Goal: Task Accomplishment & Management: Complete application form

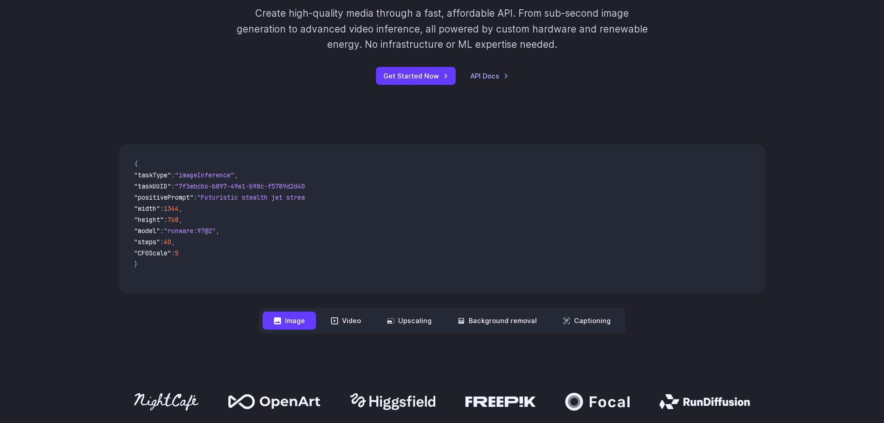
scroll to position [46, 0]
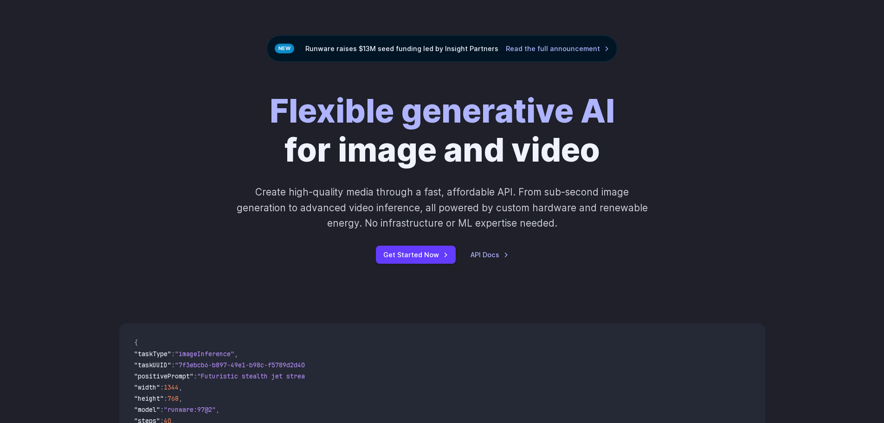
drag, startPoint x: 333, startPoint y: 190, endPoint x: 390, endPoint y: 192, distance: 57.6
click at [335, 190] on p "Create high-quality media through a fast, affordable API. From sub-second image…" at bounding box center [442, 207] width 414 height 46
click at [418, 195] on p "Create high-quality media through a fast, affordable API. From sub-second image…" at bounding box center [442, 207] width 414 height 46
drag, startPoint x: 487, startPoint y: 191, endPoint x: 390, endPoint y: 196, distance: 96.7
click at [485, 191] on p "Create high-quality media through a fast, affordable API. From sub-second image…" at bounding box center [442, 207] width 414 height 46
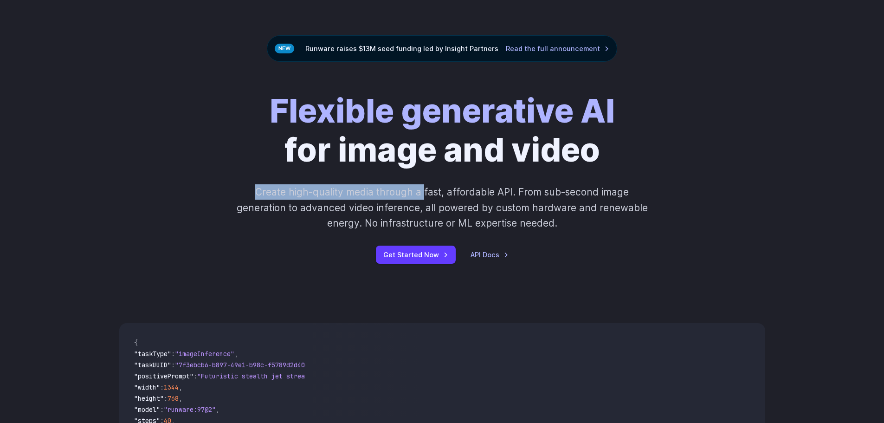
drag, startPoint x: 257, startPoint y: 191, endPoint x: 426, endPoint y: 196, distance: 168.6
click at [426, 196] on p "Create high-quality media through a fast, affordable API. From sub-second image…" at bounding box center [442, 207] width 414 height 46
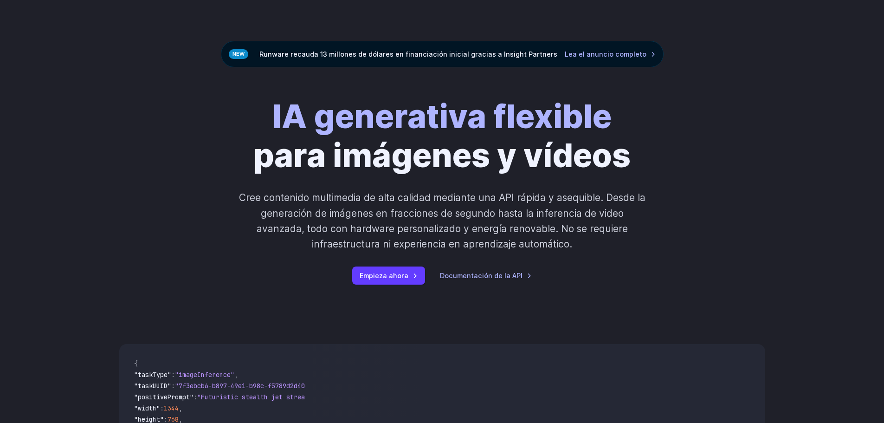
scroll to position [93, 0]
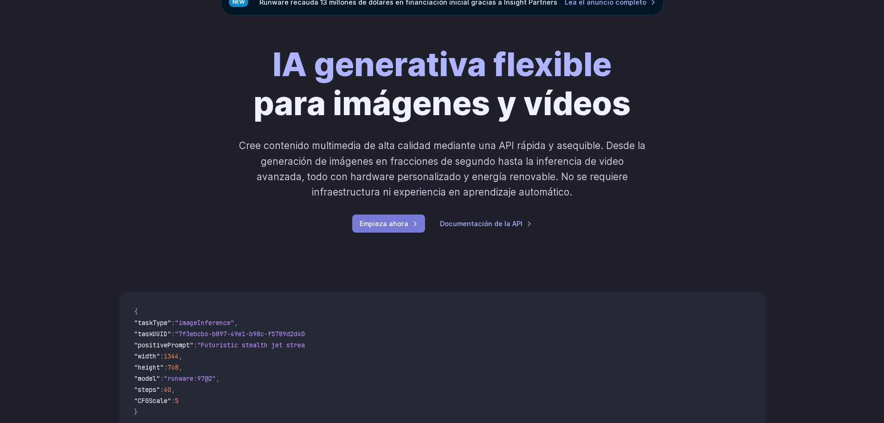
click at [406, 226] on font "Empieza ahora" at bounding box center [384, 224] width 49 height 8
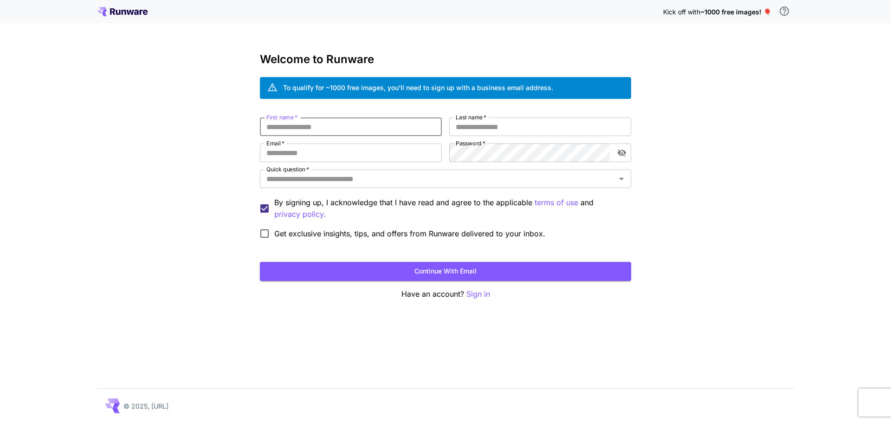
click at [368, 130] on input "First name   *" at bounding box center [351, 126] width 182 height 19
type input "*"
click at [505, 117] on input "Last name   *" at bounding box center [540, 126] width 182 height 19
type input "*"
click at [384, 158] on input "Email   *" at bounding box center [351, 152] width 182 height 19
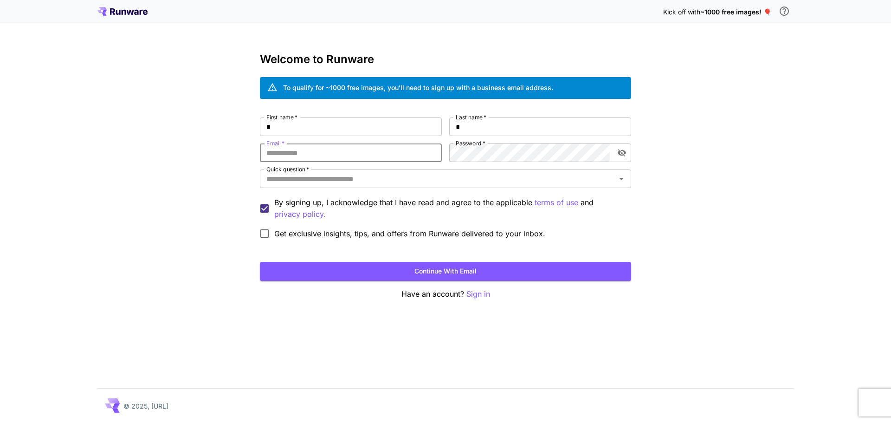
type input "**********"
click at [622, 150] on icon "toggle password visibility" at bounding box center [622, 152] width 8 height 7
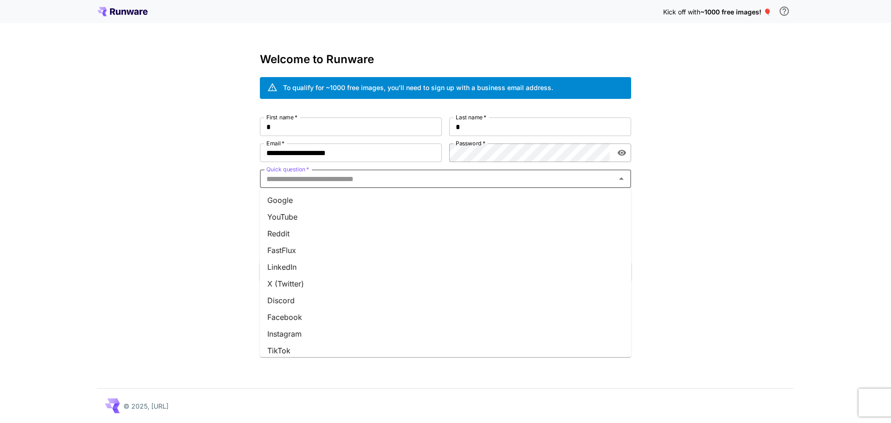
click at [492, 183] on input "Quick question   *" at bounding box center [438, 178] width 351 height 13
click at [363, 204] on li "Google" at bounding box center [445, 200] width 371 height 17
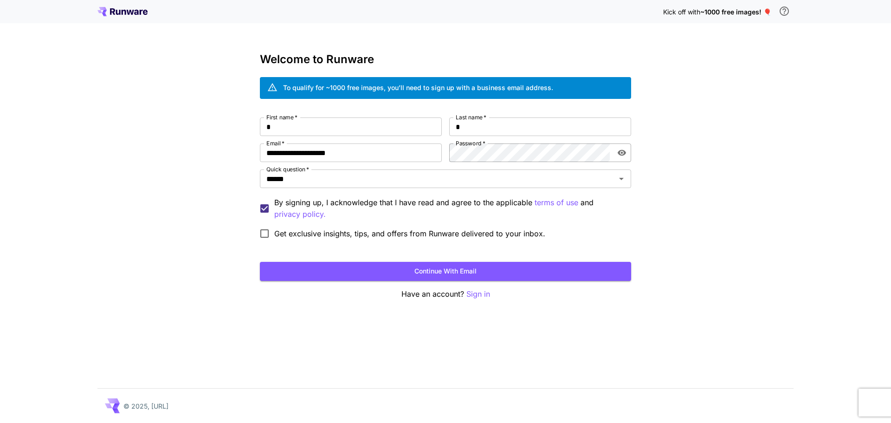
click at [286, 233] on span "Get exclusive insights, tips, and offers from Runware delivered to your inbox." at bounding box center [409, 233] width 271 height 11
drag, startPoint x: 393, startPoint y: 201, endPoint x: 466, endPoint y: 202, distance: 72.5
click at [466, 202] on p "By signing up, I acknowledge that I have read and agree to the applicable terms…" at bounding box center [449, 208] width 350 height 23
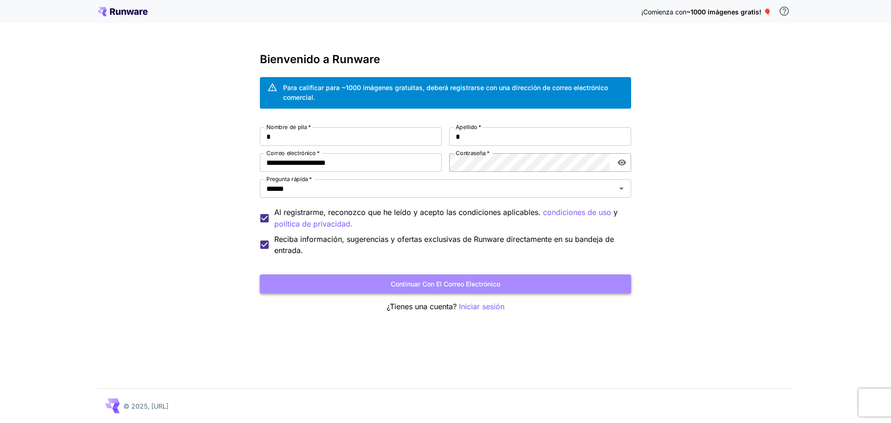
click at [425, 285] on font "Continuar con el correo electrónico" at bounding box center [446, 284] width 110 height 8
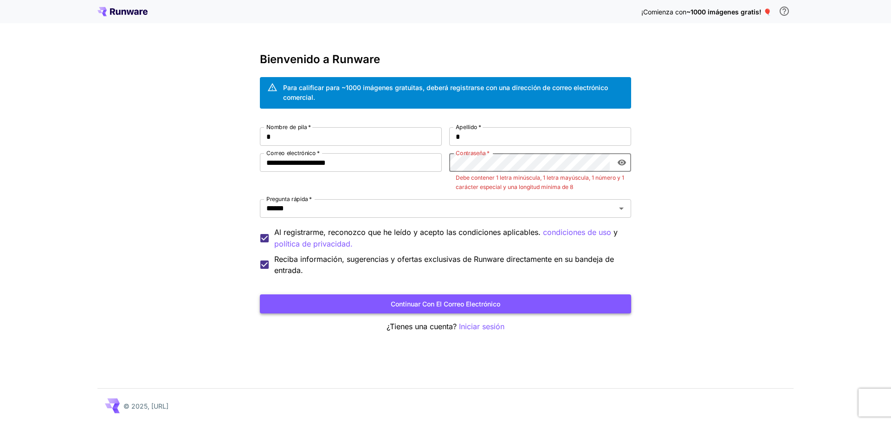
click at [506, 310] on button "Continuar con el correo electrónico" at bounding box center [445, 303] width 371 height 19
click at [506, 307] on button "Continuar con el correo electrónico" at bounding box center [445, 303] width 371 height 19
click at [512, 307] on button "Continuar con el correo electrónico" at bounding box center [445, 303] width 371 height 19
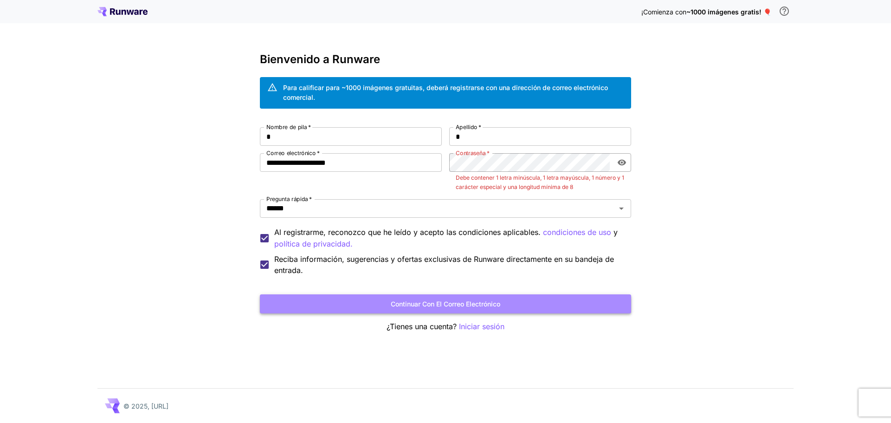
click at [512, 307] on button "Continuar con el correo electrónico" at bounding box center [445, 303] width 371 height 19
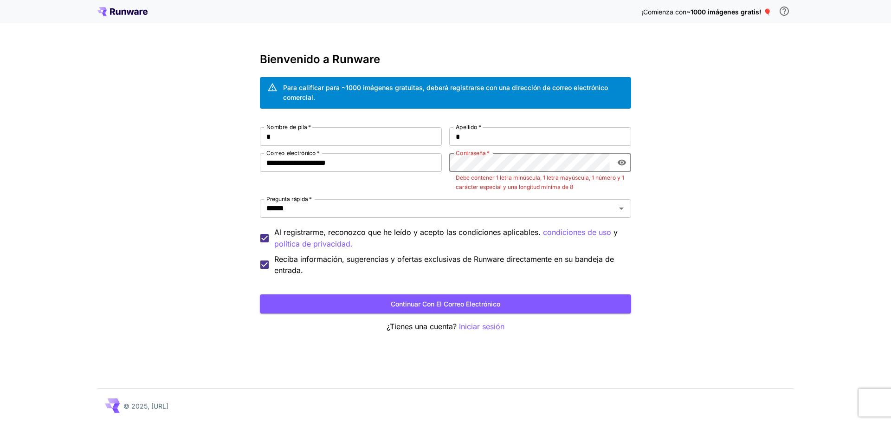
click at [440, 180] on div "**********" at bounding box center [445, 201] width 371 height 149
click at [532, 303] on button "Continuar con el correo electrónico" at bounding box center [445, 303] width 371 height 19
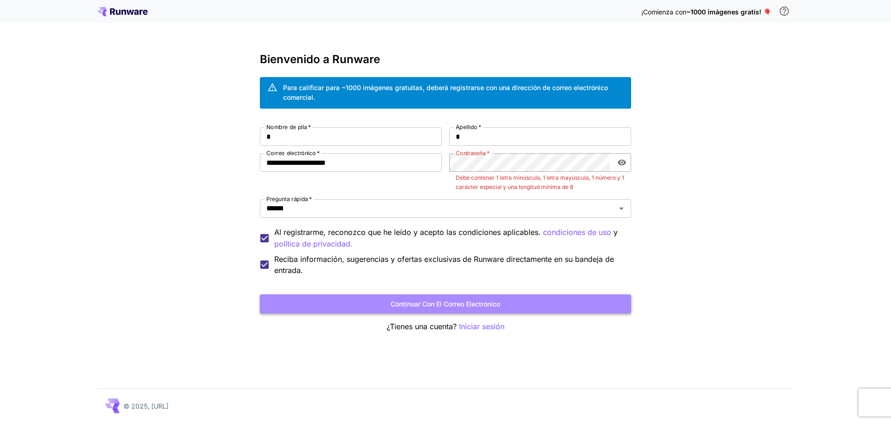
click at [530, 302] on button "Continuar con el correo electrónico" at bounding box center [445, 303] width 371 height 19
click at [529, 301] on button "Continuar con el correo electrónico" at bounding box center [445, 303] width 371 height 19
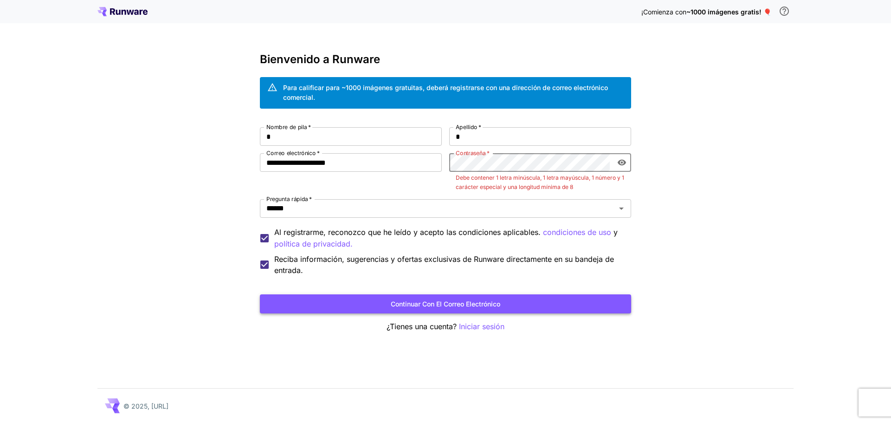
click at [529, 301] on button "Continuar con el correo electrónico" at bounding box center [445, 303] width 371 height 19
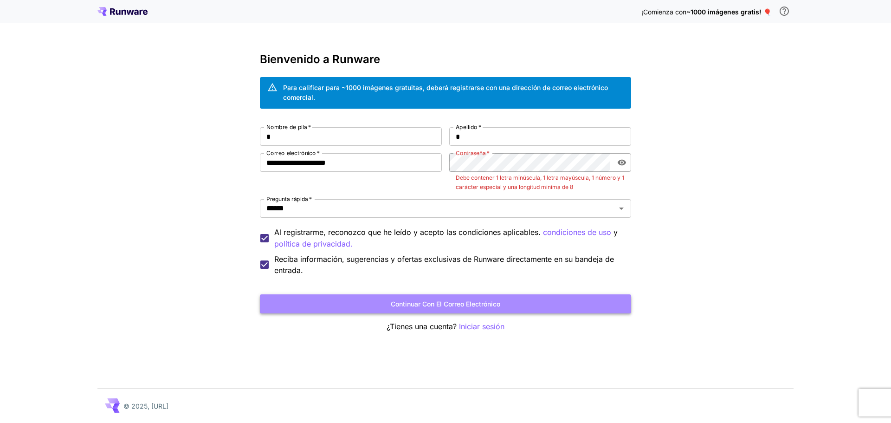
click at [529, 301] on button "Continuar con el correo electrónico" at bounding box center [445, 303] width 371 height 19
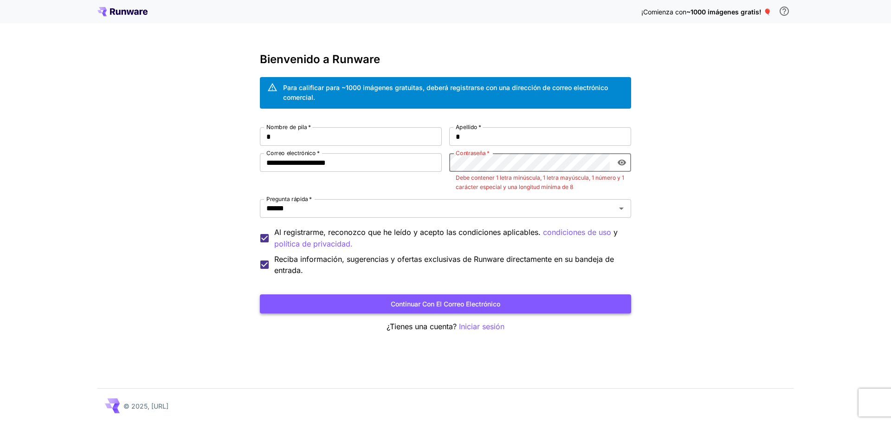
click at [548, 305] on button "Continuar con el correo electrónico" at bounding box center [445, 303] width 371 height 19
click at [487, 301] on font "Continuar con el correo electrónico" at bounding box center [446, 304] width 110 height 8
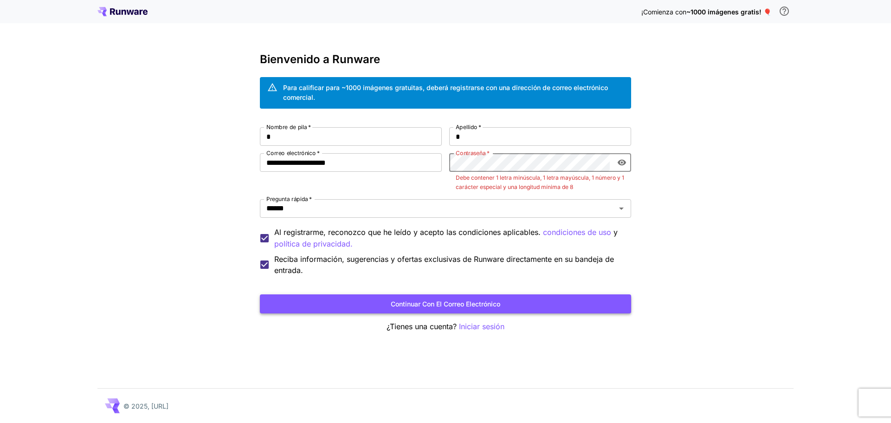
click at [487, 301] on font "Continuar con el correo electrónico" at bounding box center [446, 304] width 110 height 8
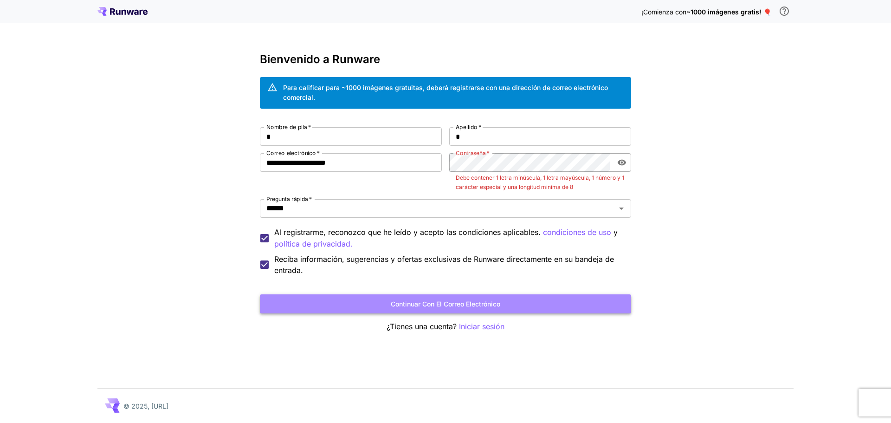
click at [487, 301] on font "Continuar con el correo electrónico" at bounding box center [446, 304] width 110 height 8
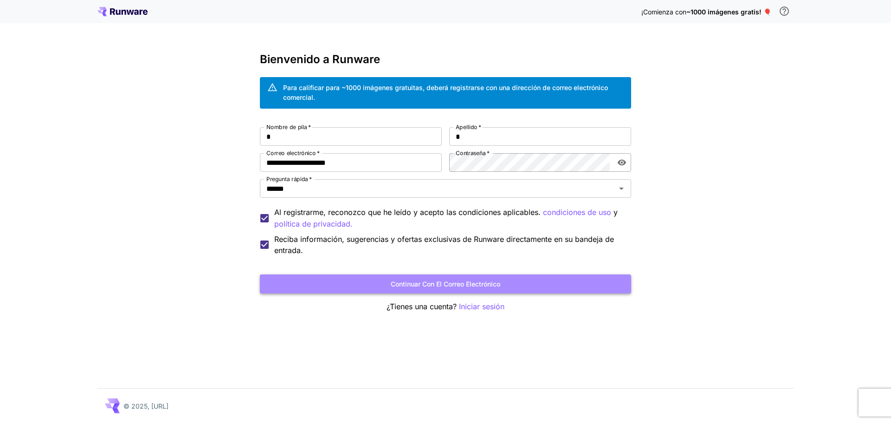
click at [517, 286] on button "Continuar con el correo electrónico" at bounding box center [445, 283] width 371 height 19
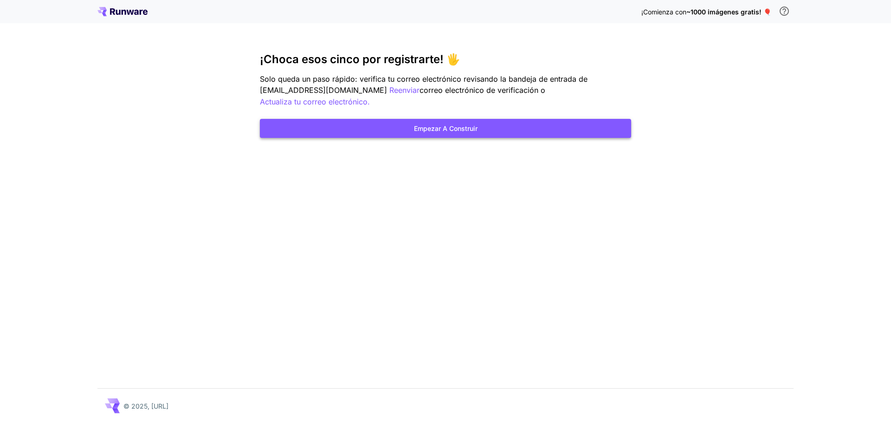
click at [477, 125] on button "Empezar a construir" at bounding box center [445, 128] width 371 height 19
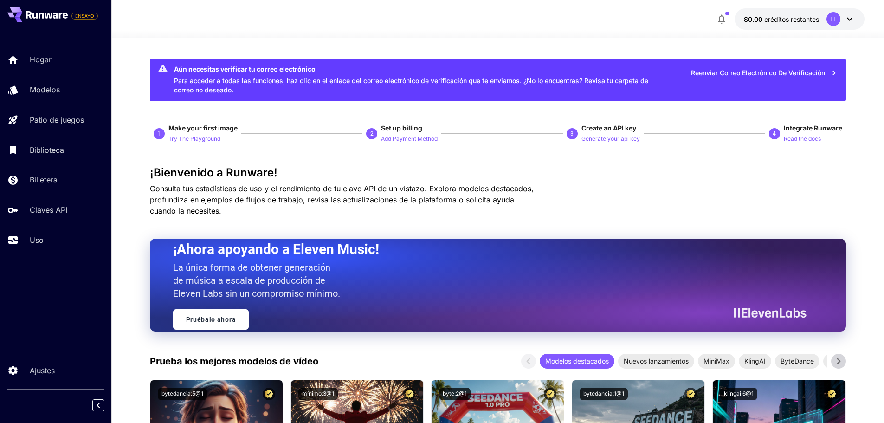
click at [546, 273] on div "¡Ahora apoyando a Eleven Music! La única forma de obtener generación de música …" at bounding box center [486, 284] width 627 height 89
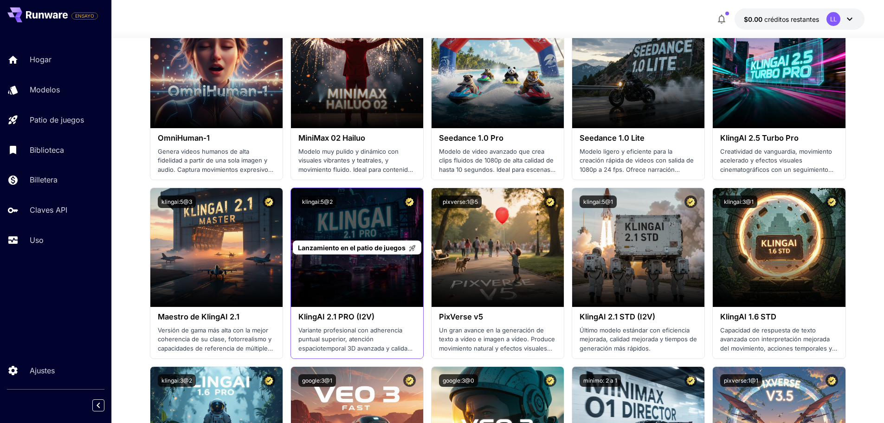
scroll to position [464, 0]
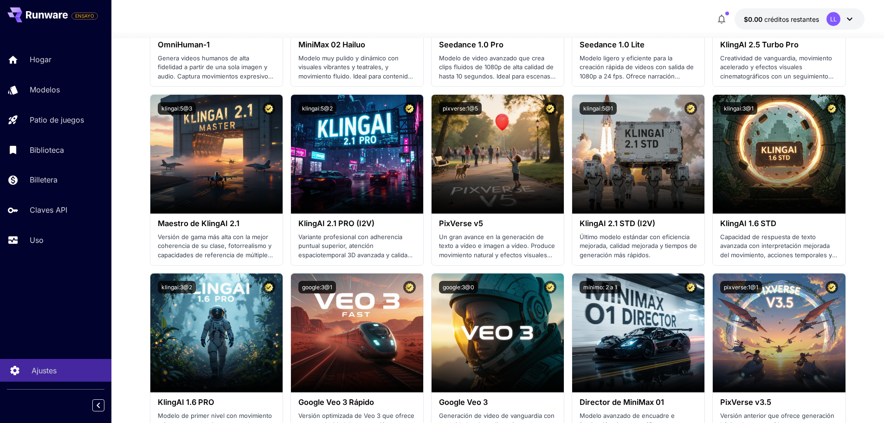
drag, startPoint x: 62, startPoint y: 382, endPoint x: 62, endPoint y: 377, distance: 5.6
click at [62, 381] on div "Ajustes" at bounding box center [55, 386] width 111 height 55
click at [62, 376] on link "Ajustes" at bounding box center [55, 370] width 111 height 23
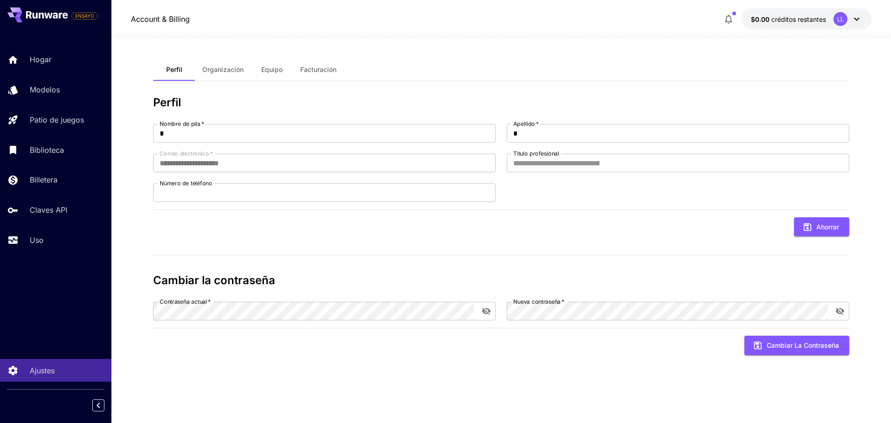
click at [225, 74] on button "Organización" at bounding box center [223, 69] width 56 height 22
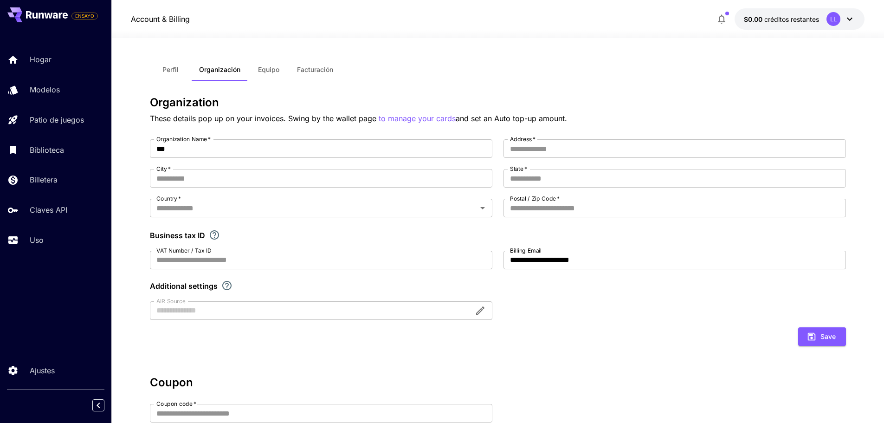
click at [317, 70] on font "Facturación" at bounding box center [315, 69] width 36 height 8
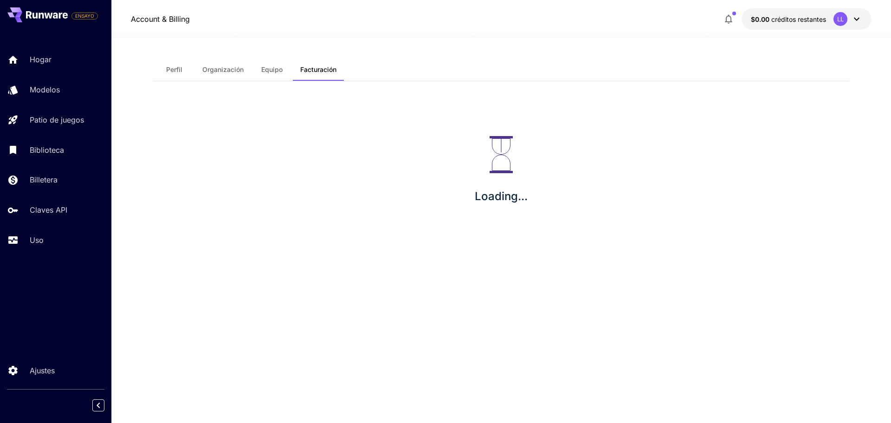
click at [269, 70] on font "Equipo" at bounding box center [271, 69] width 21 height 8
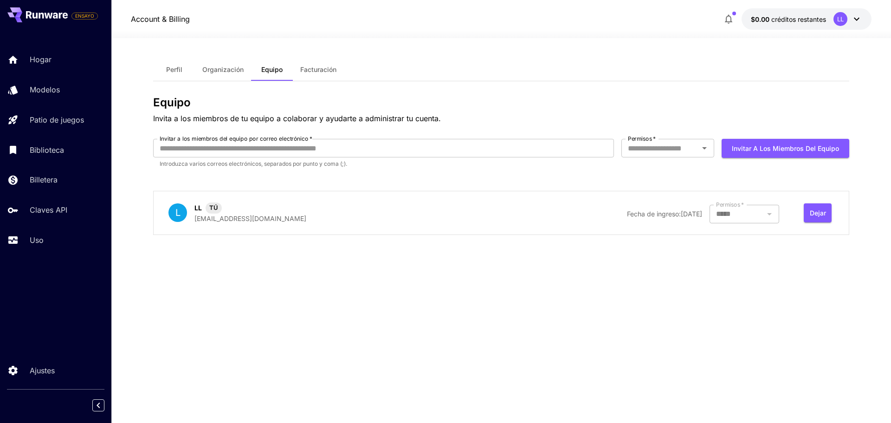
click at [839, 20] on font "LL" at bounding box center [841, 18] width 6 height 7
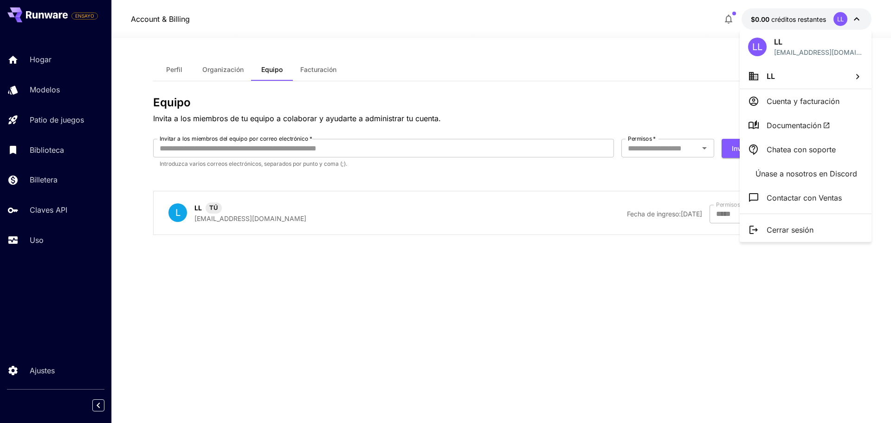
click at [794, 96] on p "Cuenta y facturación" at bounding box center [803, 101] width 73 height 11
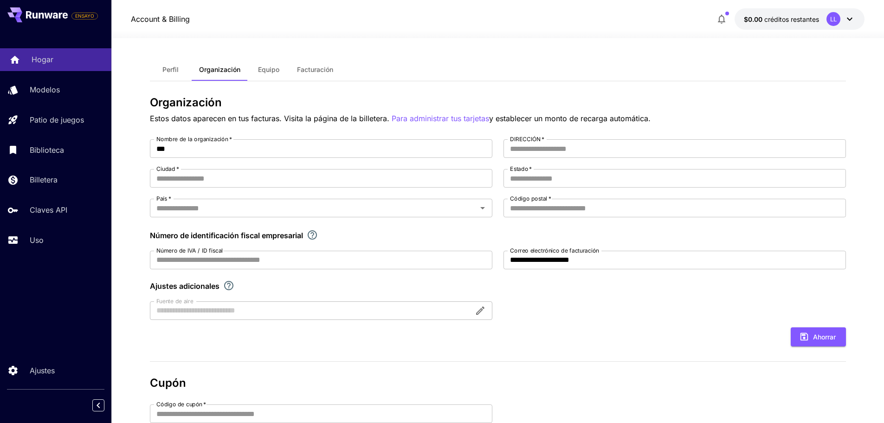
click at [45, 63] on font "Hogar" at bounding box center [43, 59] width 22 height 9
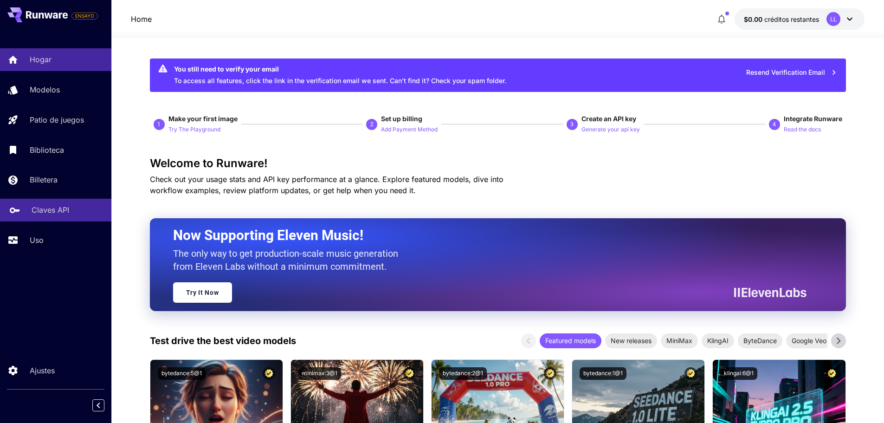
click at [65, 218] on link "Claves API" at bounding box center [55, 210] width 111 height 23
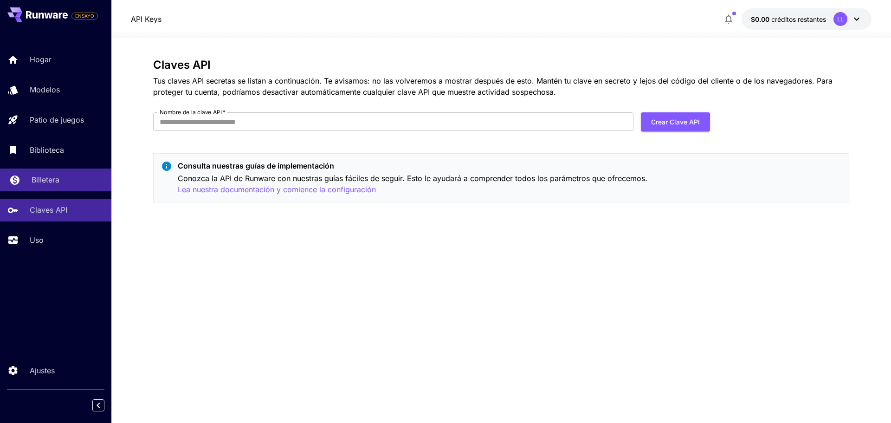
click at [74, 188] on link "Billetera" at bounding box center [55, 180] width 111 height 23
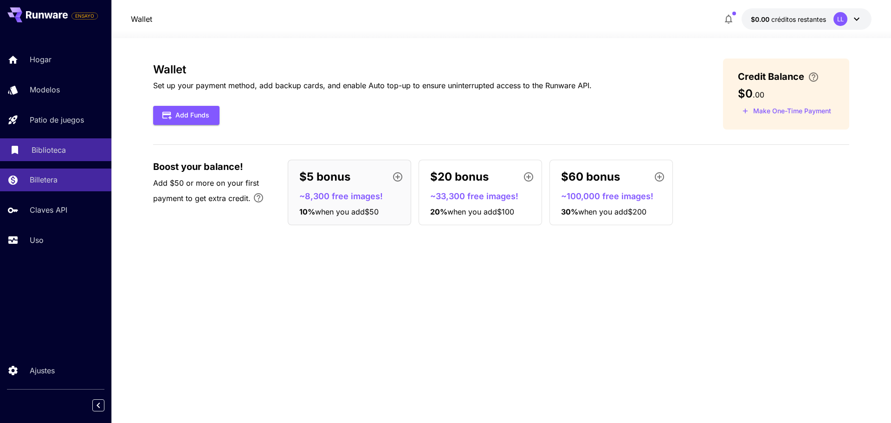
click at [77, 159] on link "Biblioteca" at bounding box center [55, 149] width 111 height 23
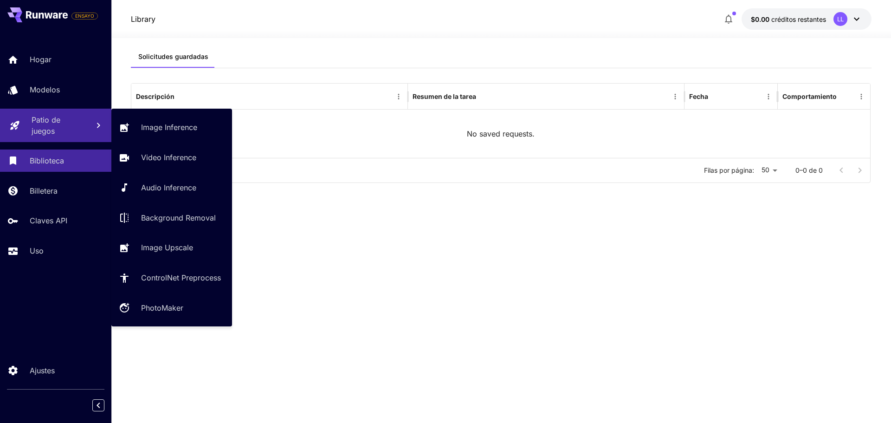
click at [78, 129] on p "Patio de juegos" at bounding box center [57, 125] width 50 height 22
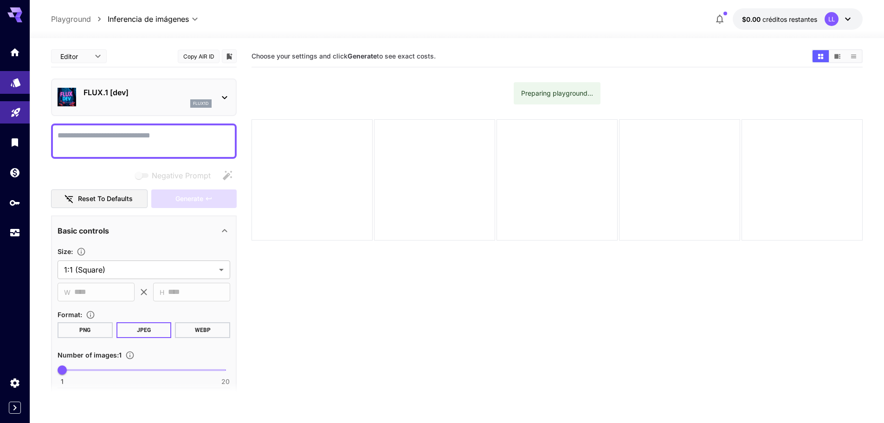
click at [23, 89] on link at bounding box center [15, 82] width 30 height 23
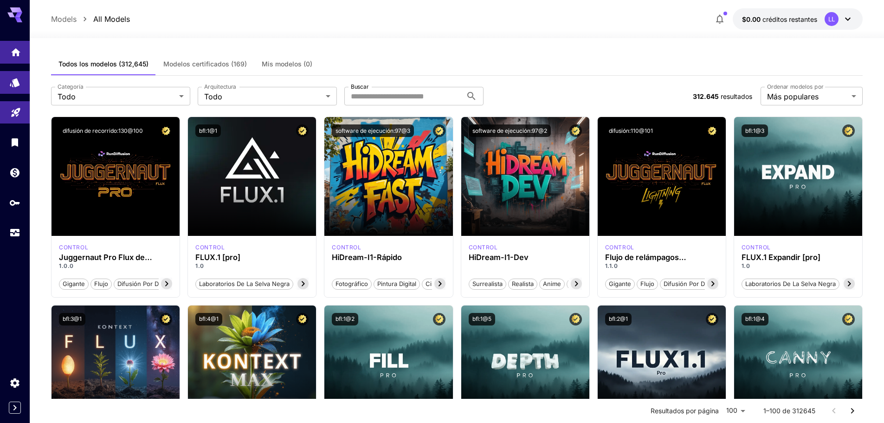
click at [7, 43] on link at bounding box center [15, 52] width 30 height 23
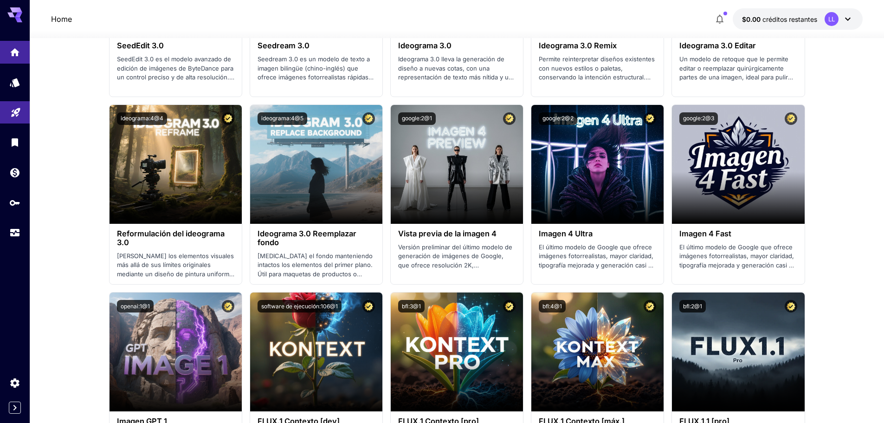
scroll to position [1811, 0]
